Goal: Task Accomplishment & Management: Use online tool/utility

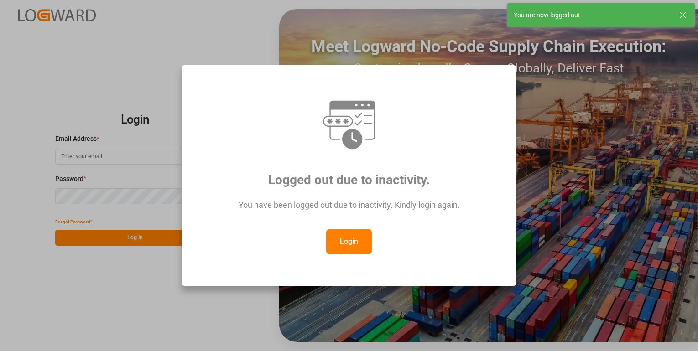
type input "[PERSON_NAME][EMAIL_ADDRESS][PERSON_NAME][DOMAIN_NAME]"
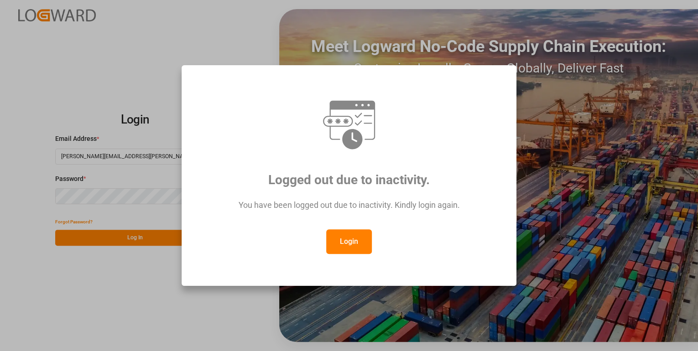
click at [93, 296] on div "Logged out due to inactivity. You have been logged out due to inactivity. Kindl…" at bounding box center [349, 175] width 698 height 351
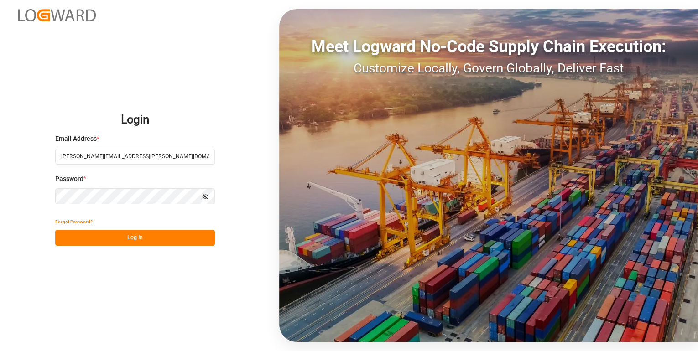
click at [143, 238] on button "Log In" at bounding box center [135, 238] width 160 height 16
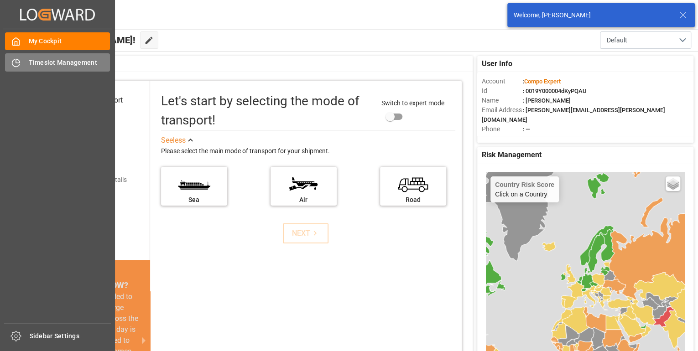
click at [65, 62] on span "Timeslot Management" at bounding box center [70, 63] width 82 height 10
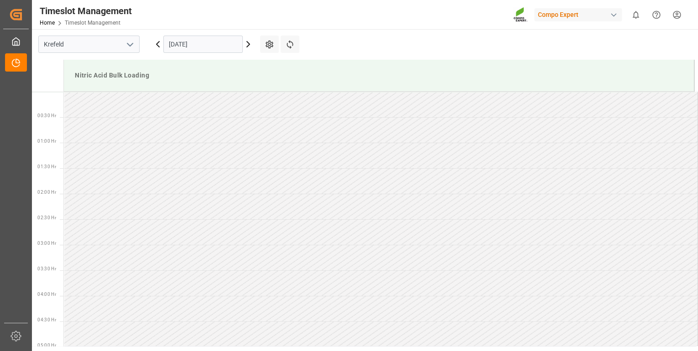
click at [246, 45] on icon at bounding box center [248, 44] width 11 height 11
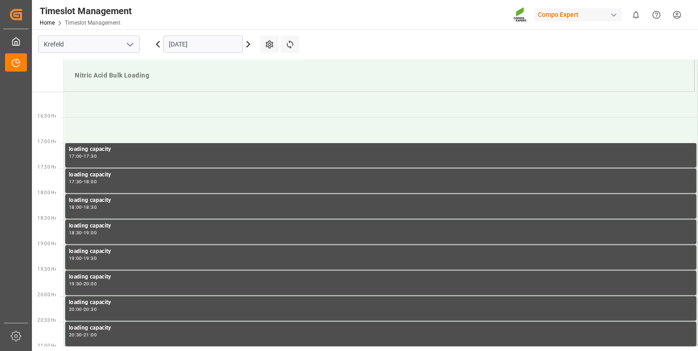
scroll to position [620, 0]
